Goal: Task Accomplishment & Management: Use online tool/utility

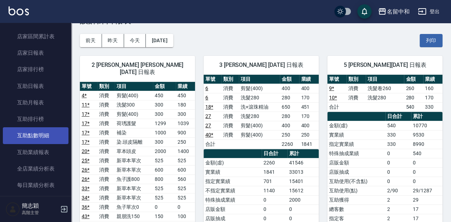
scroll to position [341, 0]
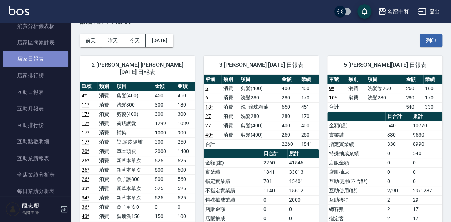
click at [39, 57] on link "店家日報表" at bounding box center [36, 59] width 66 height 16
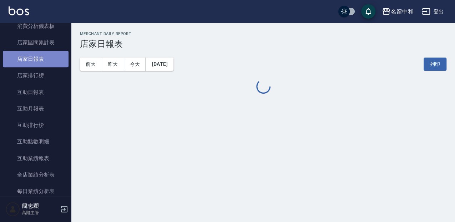
click at [39, 57] on link "店家日報表" at bounding box center [36, 59] width 66 height 16
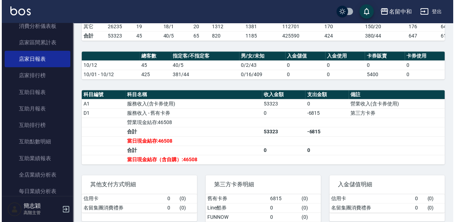
scroll to position [166, 0]
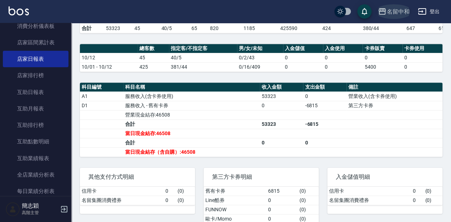
click at [383, 10] on icon "button" at bounding box center [382, 11] width 9 height 9
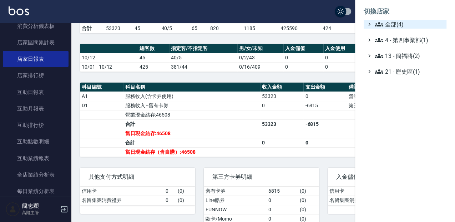
click at [376, 24] on icon at bounding box center [379, 24] width 9 height 9
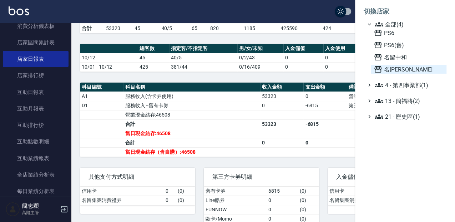
click at [377, 69] on icon at bounding box center [378, 69] width 9 height 9
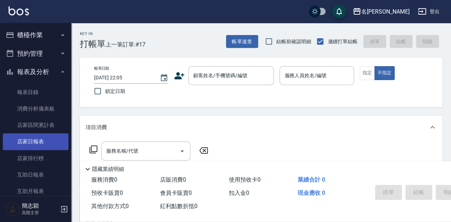
click at [37, 140] on link "店家日報表" at bounding box center [36, 141] width 66 height 16
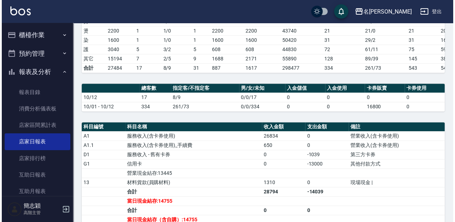
scroll to position [119, 0]
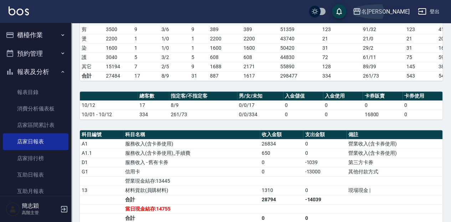
click at [361, 10] on icon "button" at bounding box center [357, 11] width 7 height 6
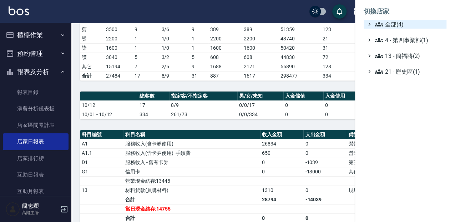
click at [382, 25] on icon at bounding box center [379, 24] width 9 height 9
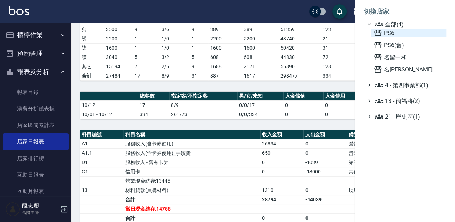
click at [376, 30] on icon at bounding box center [377, 33] width 7 height 6
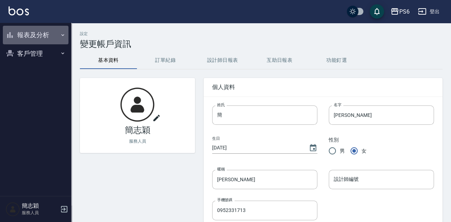
click at [62, 34] on icon "button" at bounding box center [63, 35] width 6 height 6
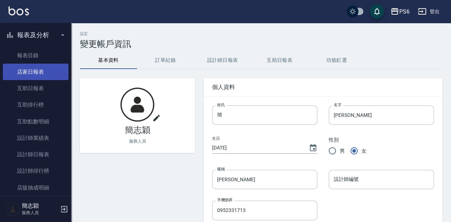
click at [35, 72] on link "店家日報表" at bounding box center [36, 72] width 66 height 16
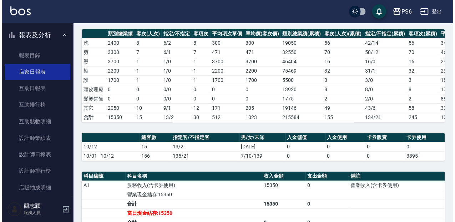
scroll to position [95, 0]
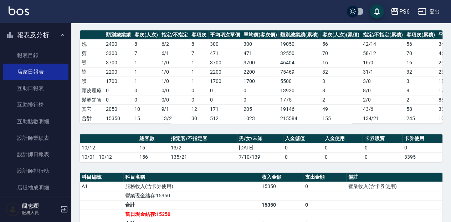
click at [394, 10] on icon "button" at bounding box center [394, 11] width 7 height 6
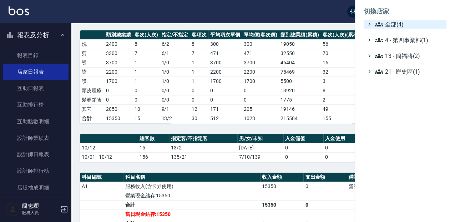
click at [379, 23] on icon at bounding box center [379, 24] width 9 height 4
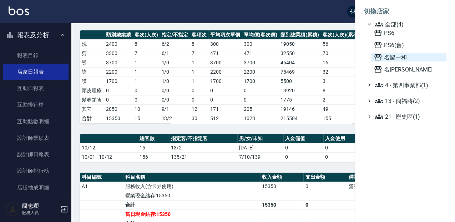
click at [379, 56] on icon at bounding box center [378, 57] width 9 height 9
